Goal: Task Accomplishment & Management: Manage account settings

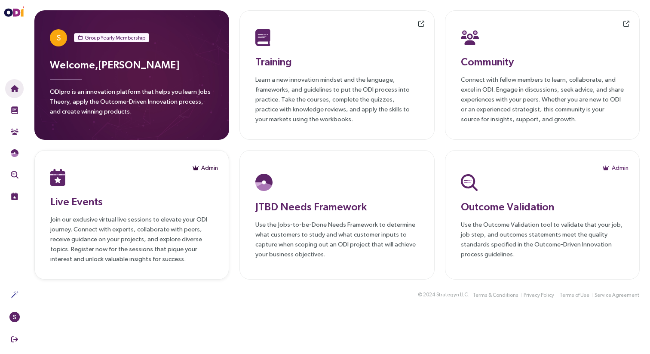
click at [216, 166] on span "Admin" at bounding box center [209, 167] width 17 height 9
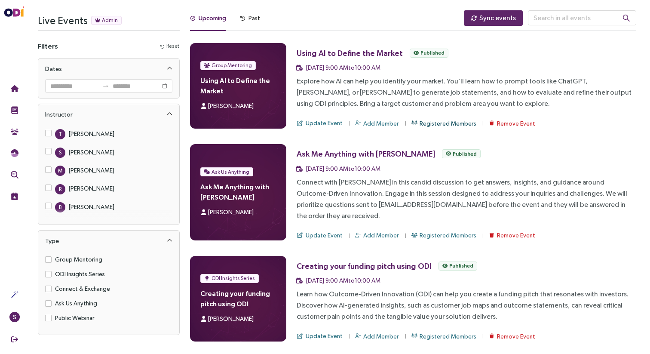
click at [421, 123] on span "Registered Members" at bounding box center [447, 123] width 57 height 9
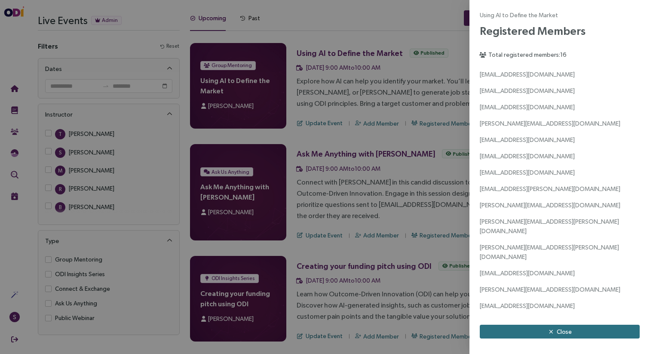
click at [441, 222] on div at bounding box center [325, 177] width 650 height 354
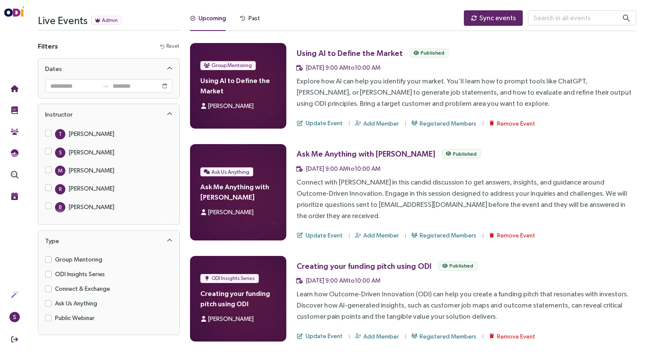
click at [649, 223] on div at bounding box center [650, 177] width 0 height 354
click at [441, 230] on span "Registered Members" at bounding box center [447, 234] width 57 height 9
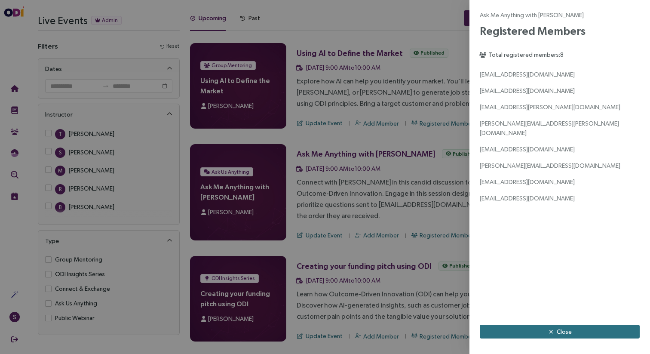
click at [436, 235] on div at bounding box center [325, 177] width 650 height 354
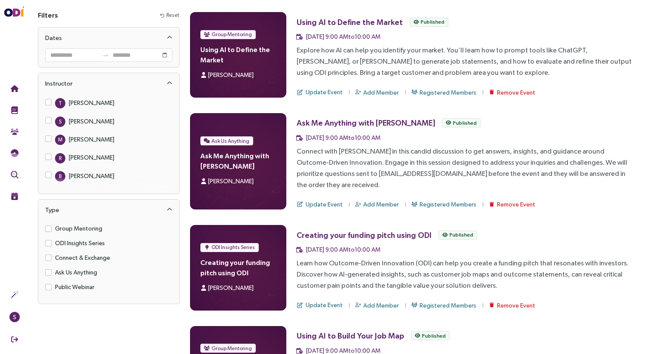
scroll to position [36, 0]
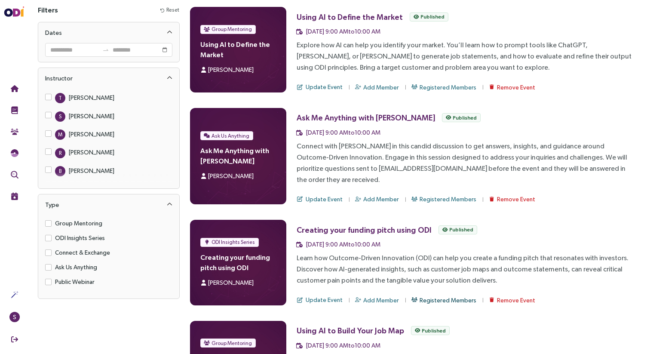
click at [429, 295] on span "Registered Members" at bounding box center [447, 299] width 57 height 9
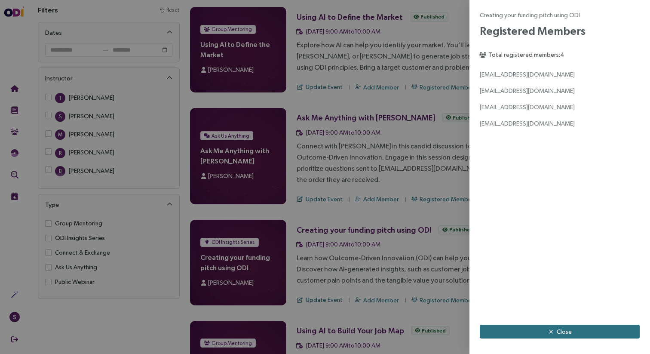
click at [450, 198] on div at bounding box center [325, 177] width 650 height 354
